Goal: Communication & Community: Share content

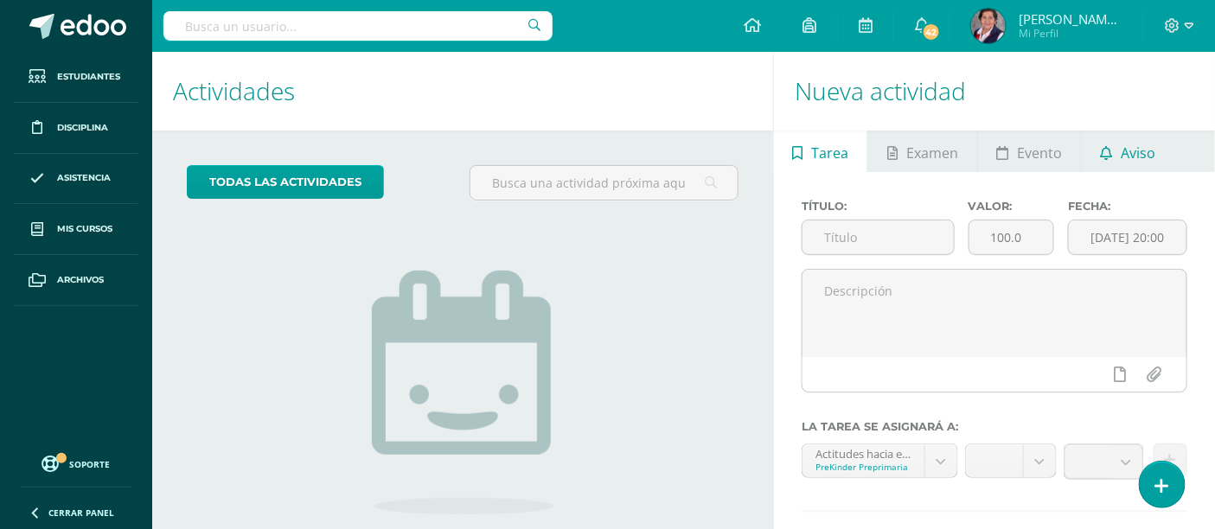
click at [796, 152] on link "Aviso" at bounding box center [1128, 152] width 93 height 42
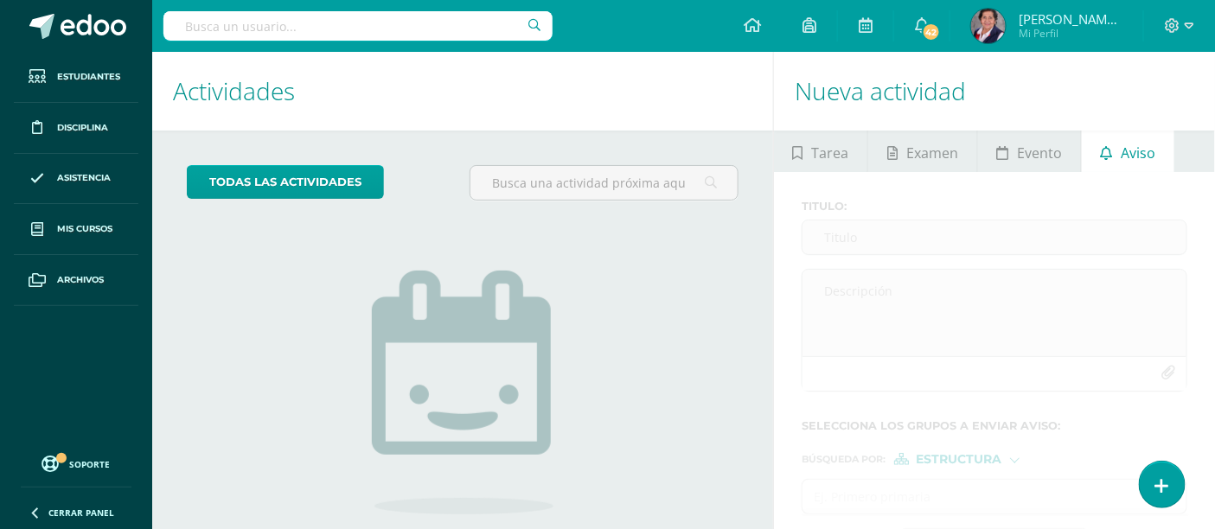
scroll to position [135, 0]
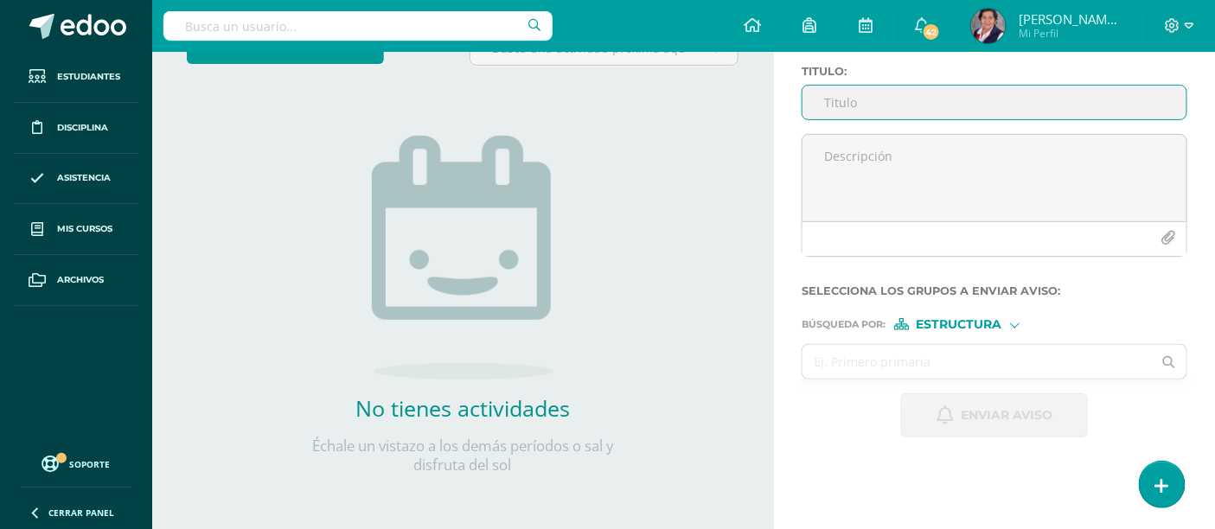
click at [796, 98] on input "Titulo :" at bounding box center [994, 103] width 384 height 34
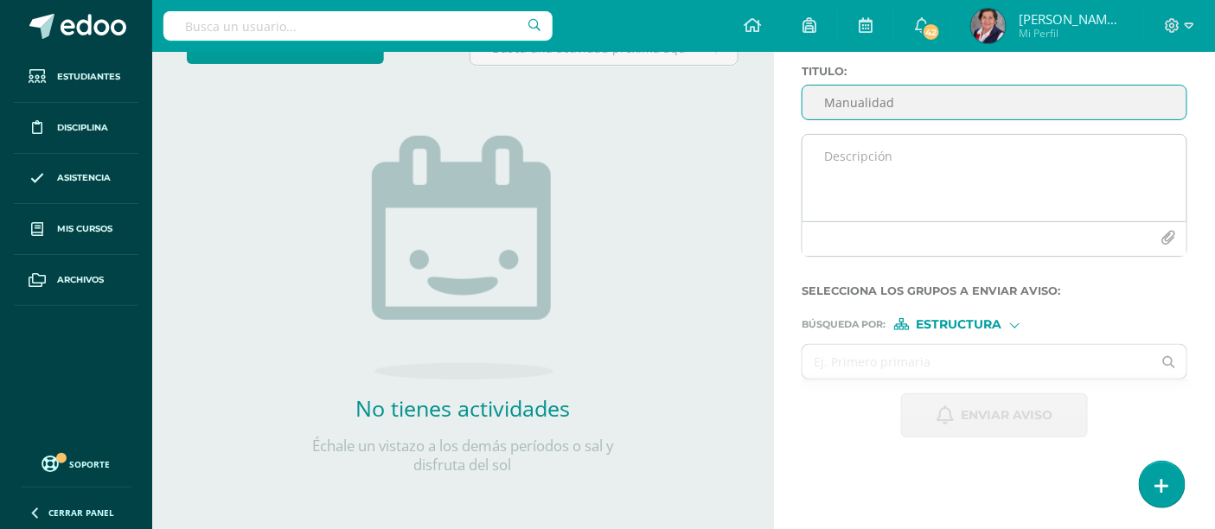
type input "Manualidad"
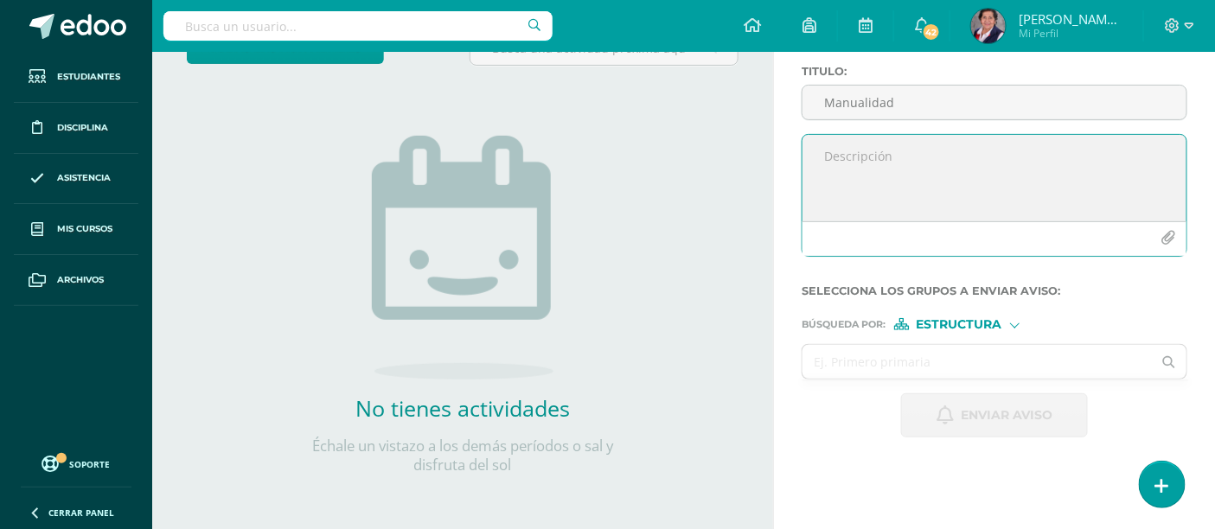
click at [796, 157] on textarea at bounding box center [994, 178] width 384 height 86
click at [796, 157] on textarea "Muy buen día estimados Padre" at bounding box center [994, 178] width 384 height 86
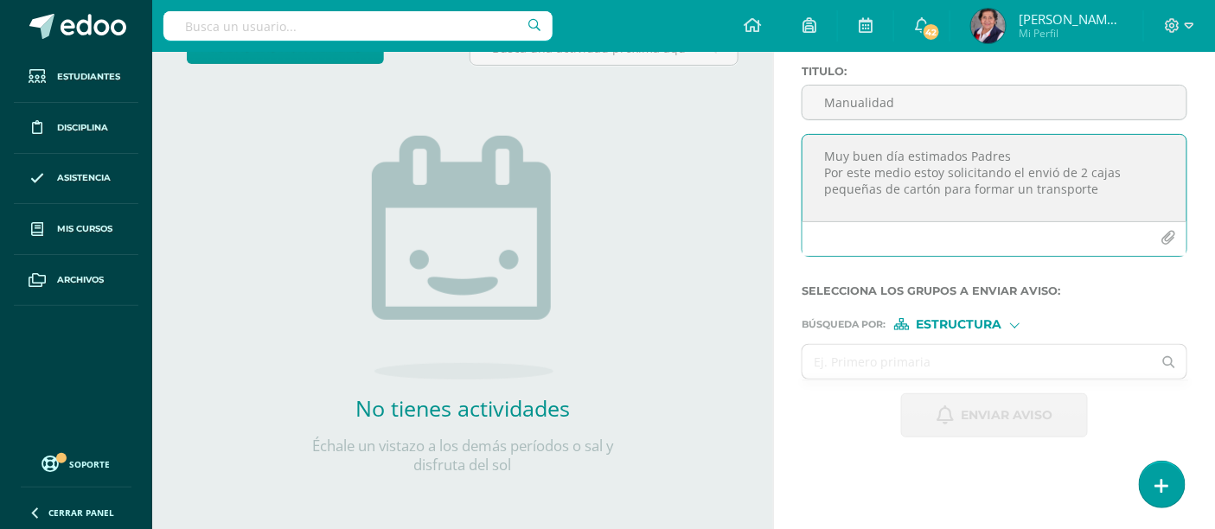
click at [796, 188] on textarea "Muy buen día estimados Padres Por este medio estoy solicitando el envió de 2 ca…" at bounding box center [994, 178] width 384 height 86
click at [796, 202] on textarea "Muy buen día estimados Padres Por este medio estoy solicitando el envió de 2 ca…" at bounding box center [994, 178] width 384 height 86
click at [796, 210] on textarea "Muy buen día estimados Padres Por este medio estoy solicitando el envió de 2 ca…" at bounding box center [994, 178] width 384 height 86
type textarea "Muy buen día estimados Padres Por este medio estoy solicitando el envió de 2 ca…"
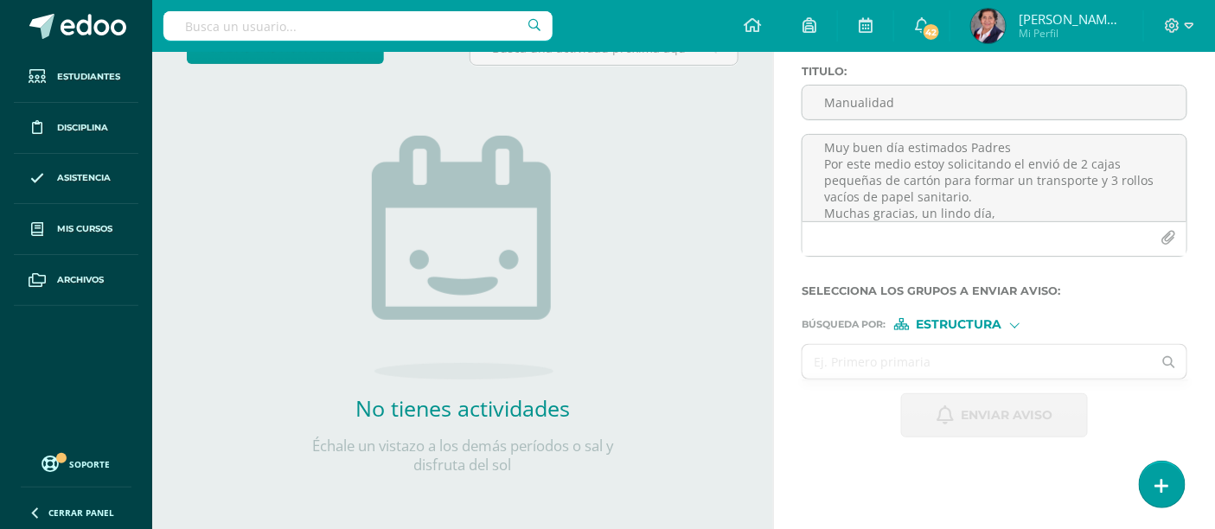
click at [796, 326] on div at bounding box center [1015, 324] width 10 height 10
click at [796, 348] on span "Estructura" at bounding box center [981, 347] width 86 height 10
click at [796, 369] on input "text" at bounding box center [976, 362] width 349 height 34
type input "Pre"
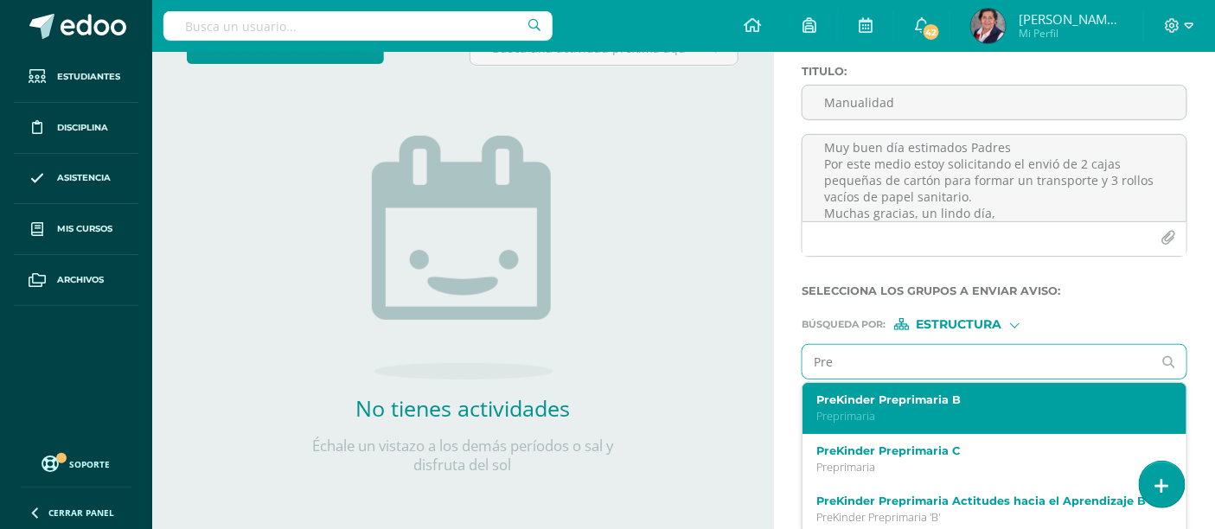
click at [796, 399] on label "PreKinder Preprimaria B" at bounding box center [987, 399] width 342 height 13
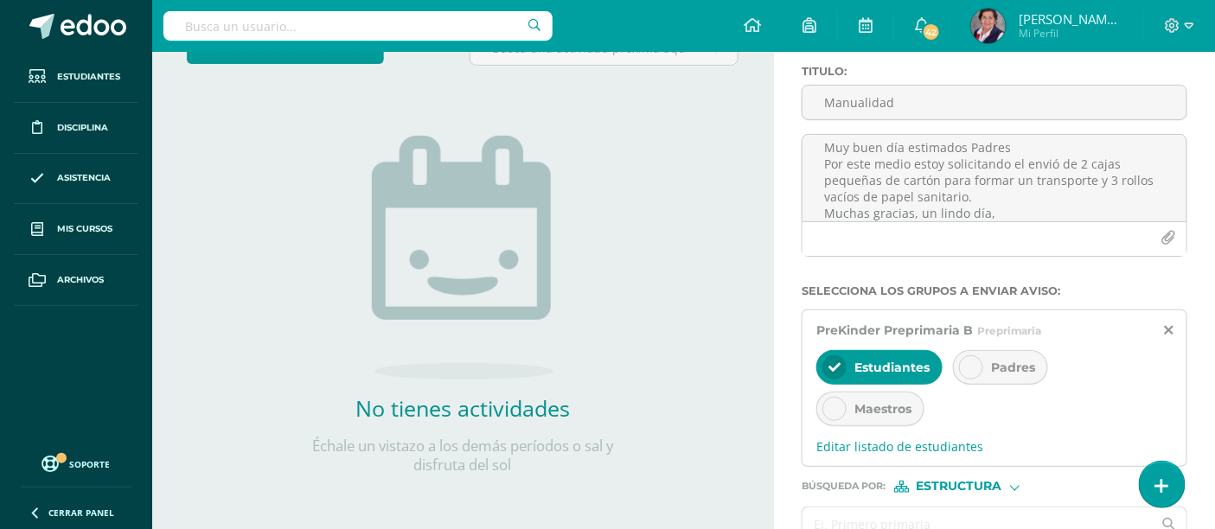
click at [796, 363] on div at bounding box center [971, 367] width 24 height 24
click at [796, 351] on div "Estudiantes" at bounding box center [879, 367] width 126 height 35
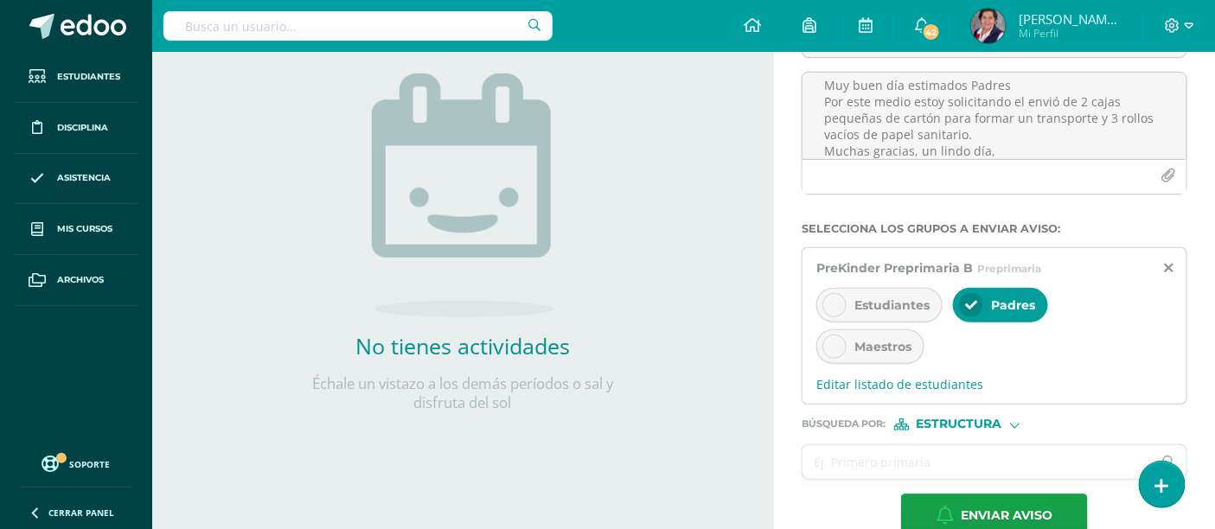
scroll to position [234, 0]
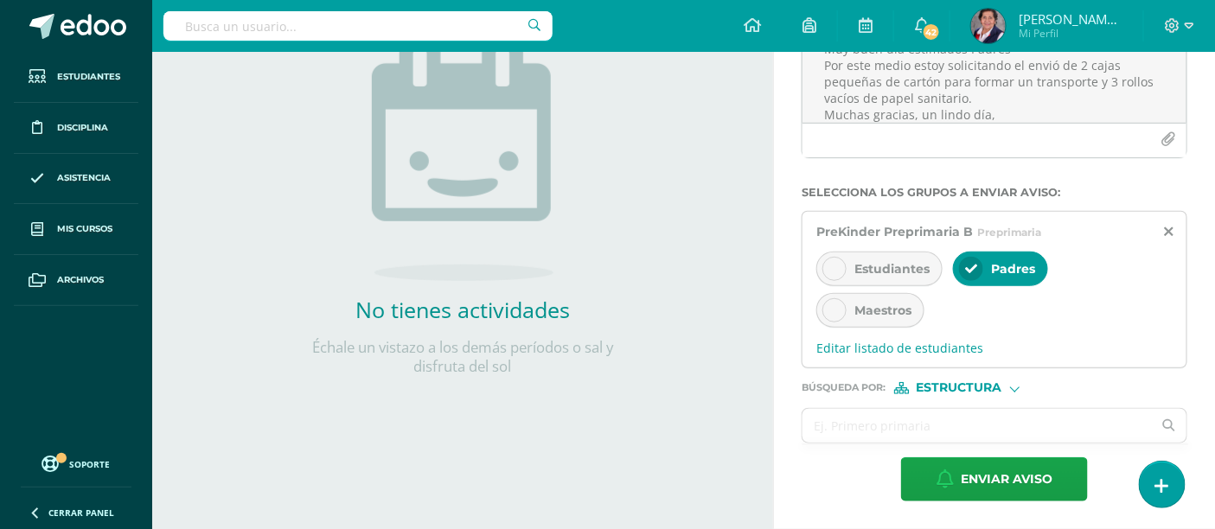
click at [796, 392] on div at bounding box center [1014, 388] width 7 height 7
click at [796, 413] on span "Estructura" at bounding box center [981, 411] width 86 height 10
click at [796, 420] on input "text" at bounding box center [976, 426] width 349 height 34
type input "Prekin"
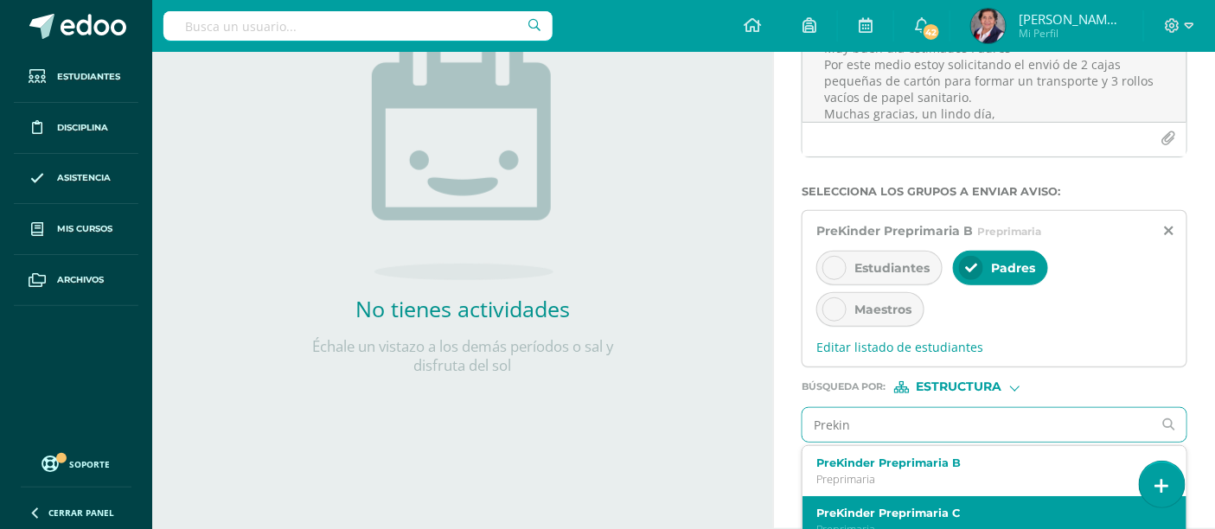
click at [796, 466] on div "PreKinder Preprimaria C Preprimaria" at bounding box center [994, 521] width 384 height 51
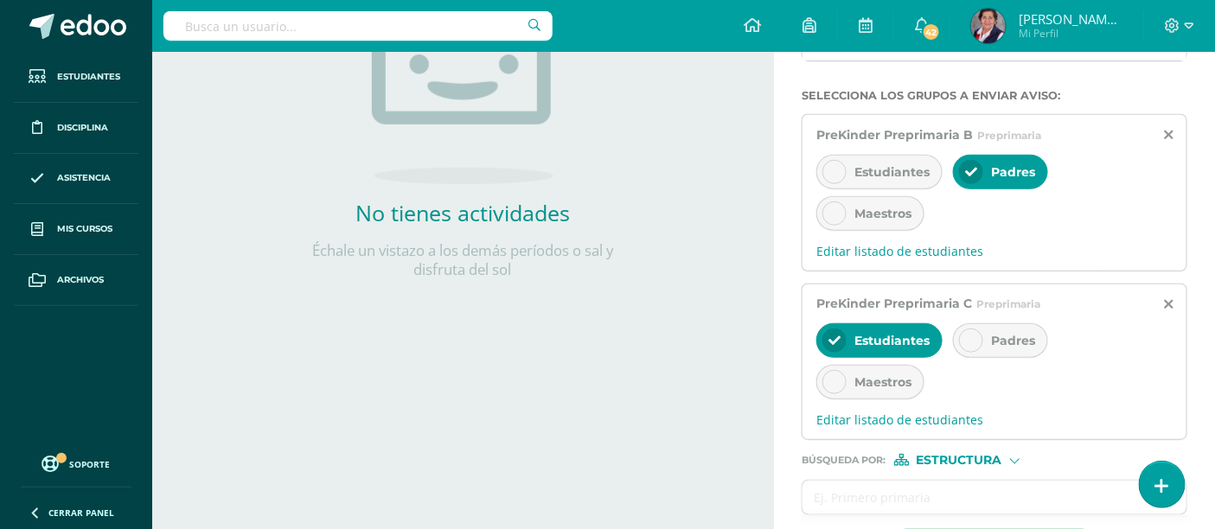
scroll to position [404, 0]
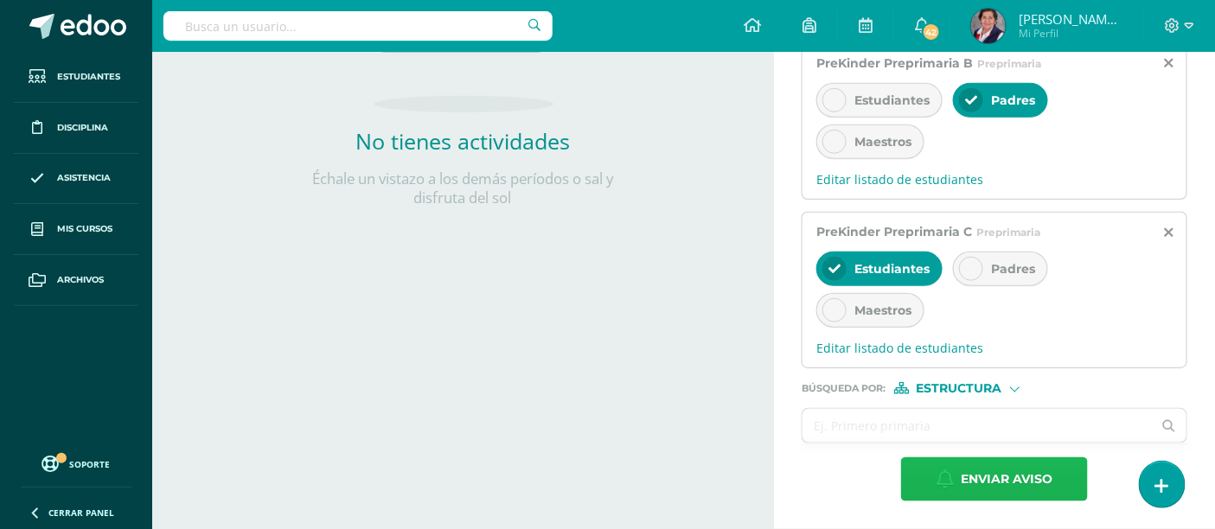
click at [796, 466] on span "Enviar aviso" at bounding box center [1007, 479] width 92 height 42
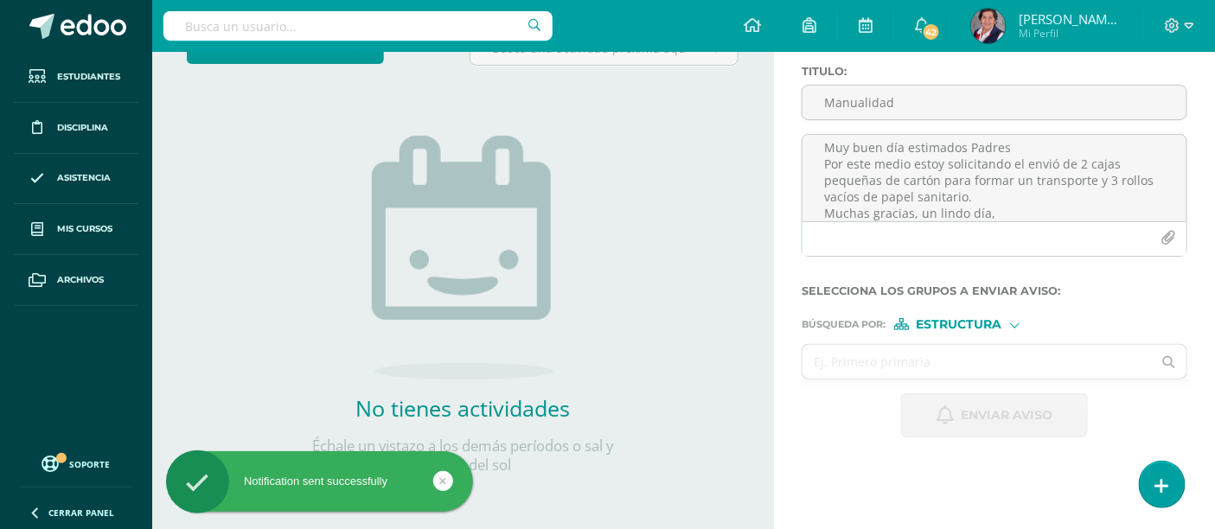
scroll to position [0, 0]
